Goal: Navigation & Orientation: Find specific page/section

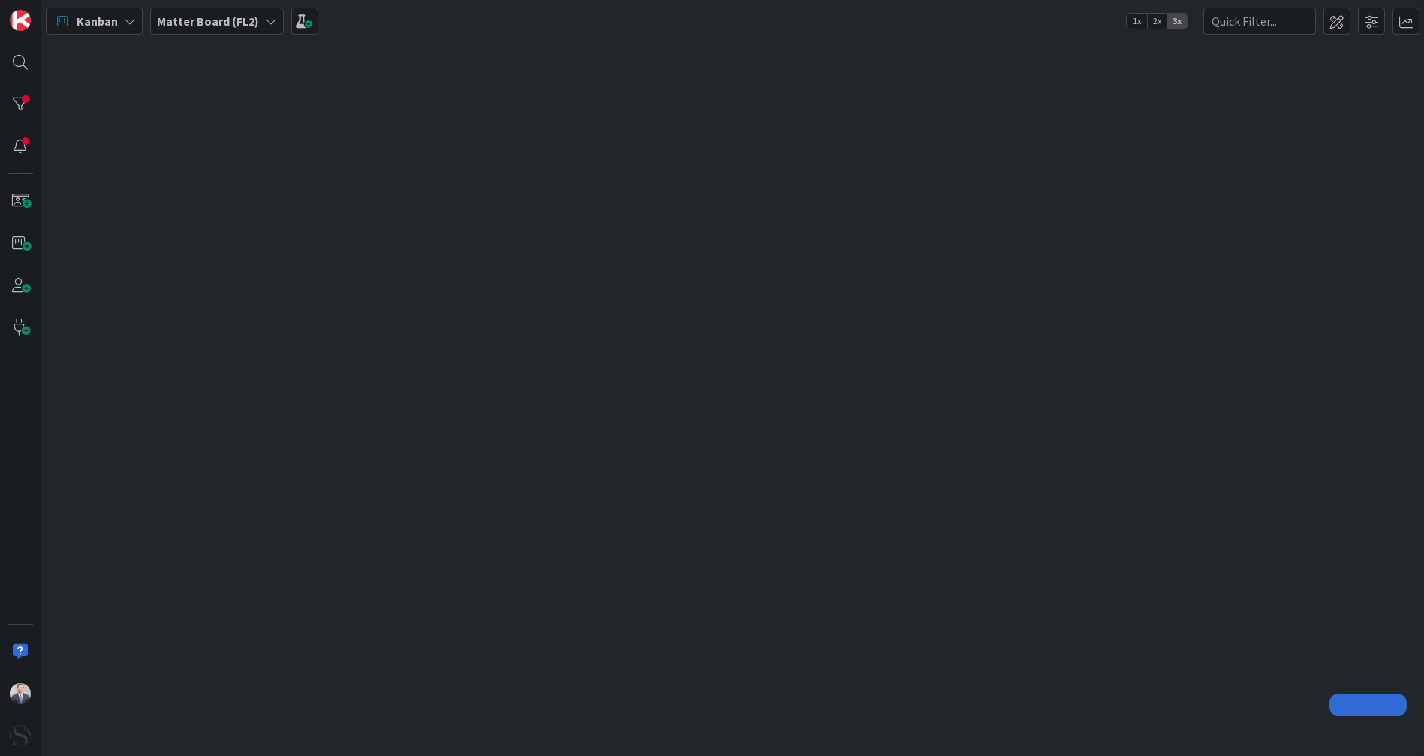
click at [244, 20] on b "Matter Board (FL2)" at bounding box center [208, 21] width 102 height 15
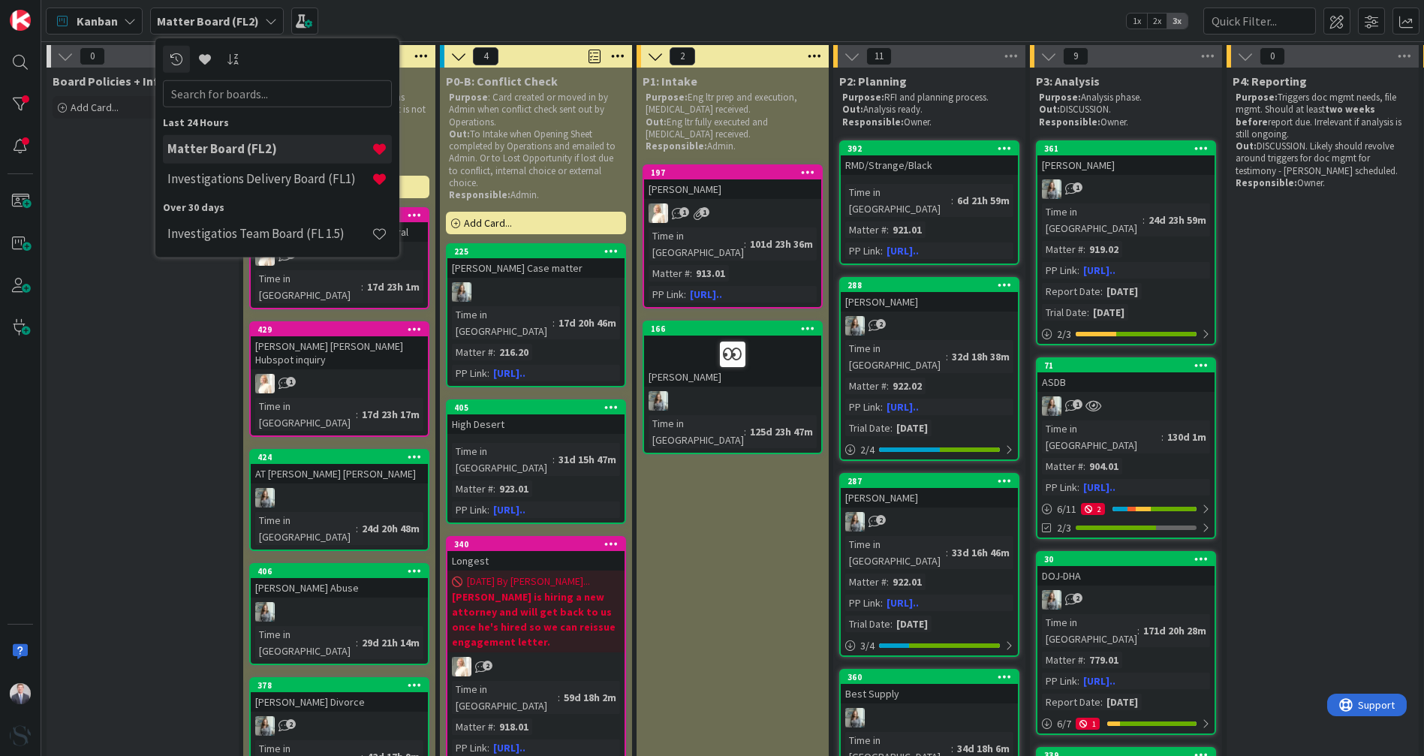
click at [213, 176] on h4 "Investigations Delivery Board (FL1)" at bounding box center [269, 178] width 204 height 15
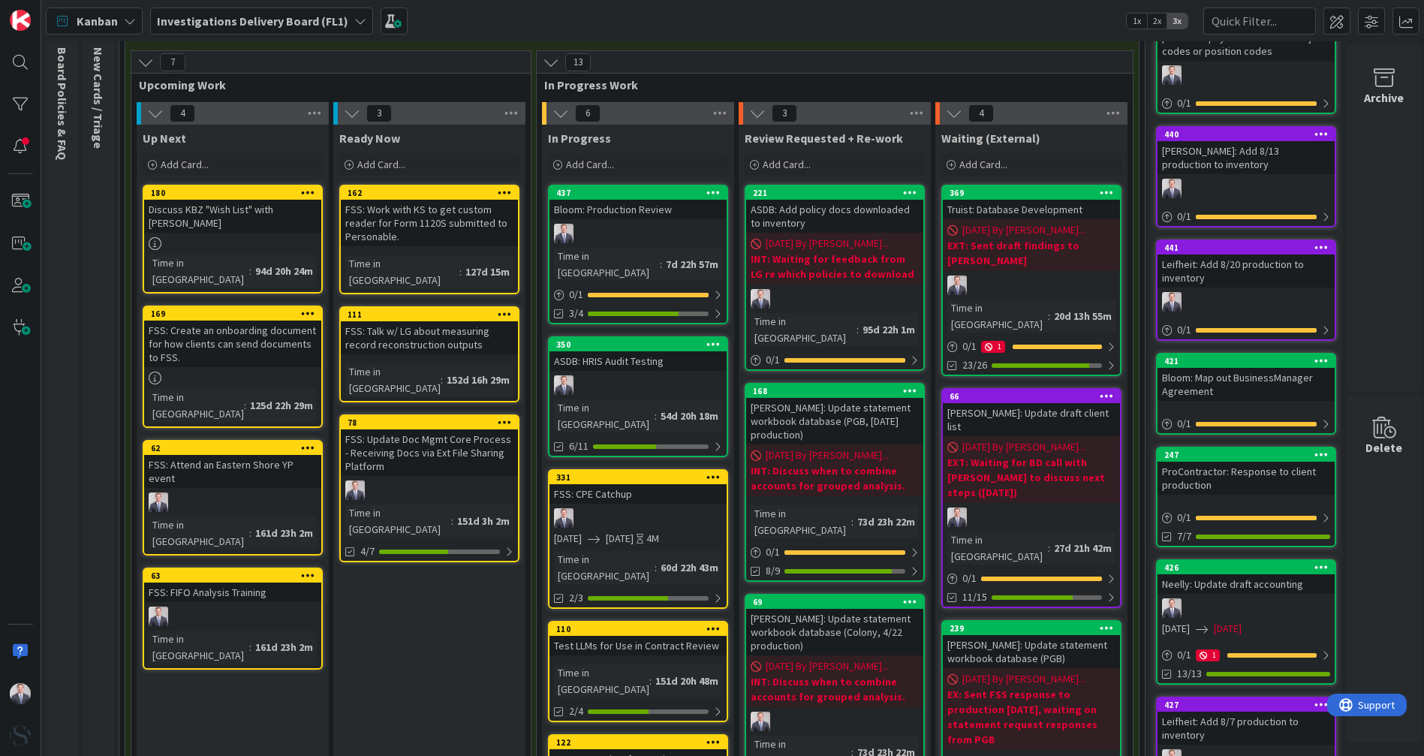
scroll to position [83, 0]
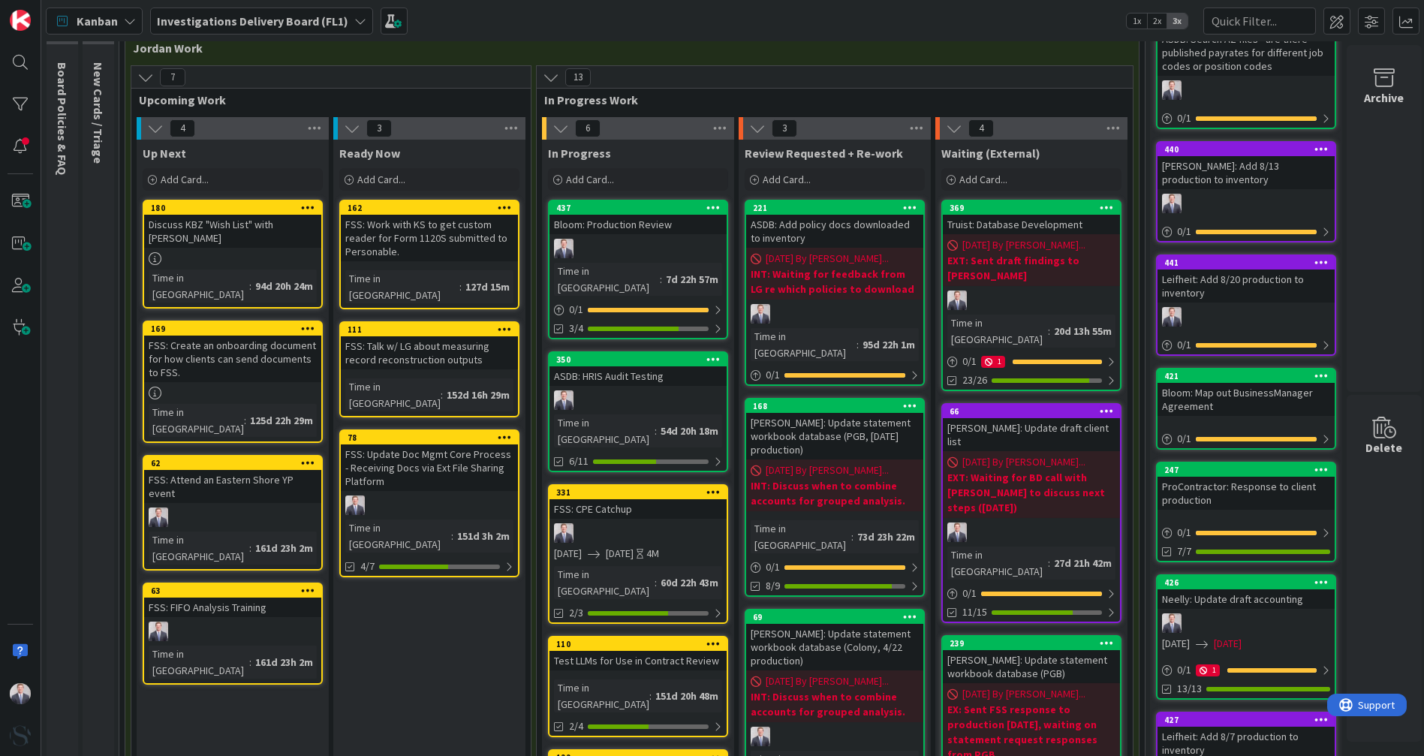
click at [596, 23] on div "Kanban Investigations Delivery Board (FL1) 1x 2x 3x" at bounding box center [732, 20] width 1382 height 41
